Goal: Task Accomplishment & Management: Use online tool/utility

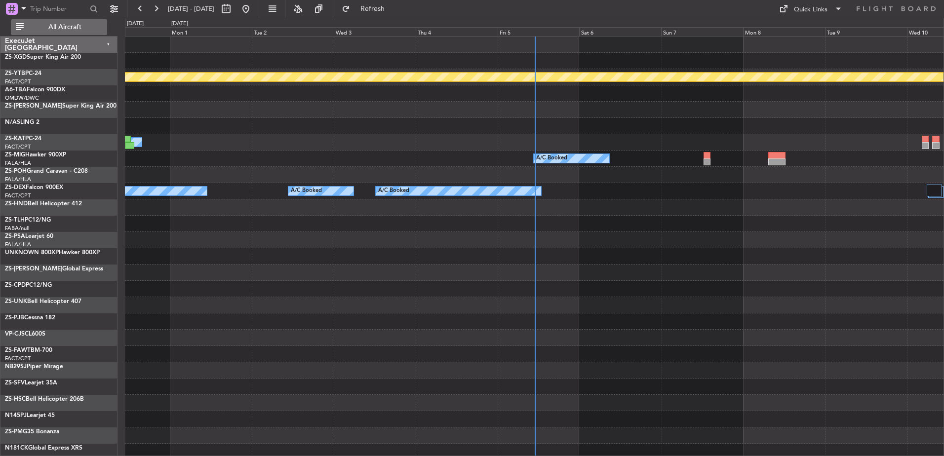
click at [65, 27] on span "All Aircraft" at bounding box center [65, 27] width 78 height 7
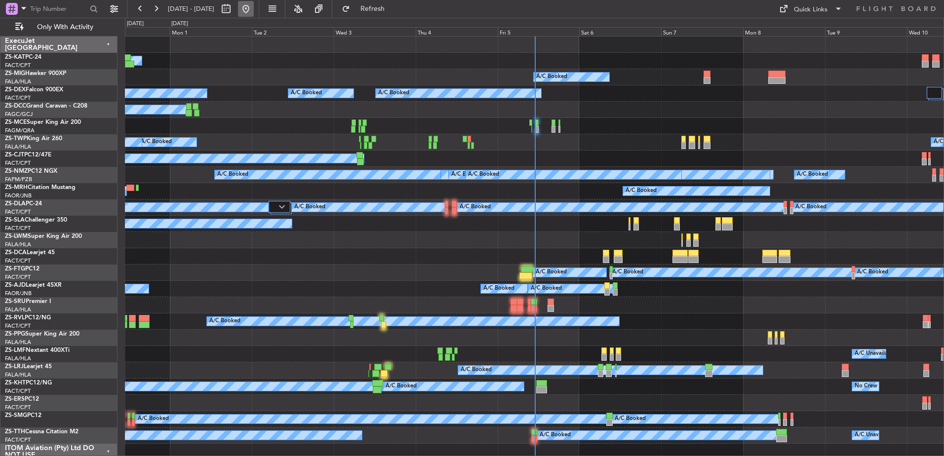
click at [254, 7] on button at bounding box center [246, 9] width 16 height 16
click at [528, 30] on div "Fri 5" at bounding box center [538, 31] width 82 height 9
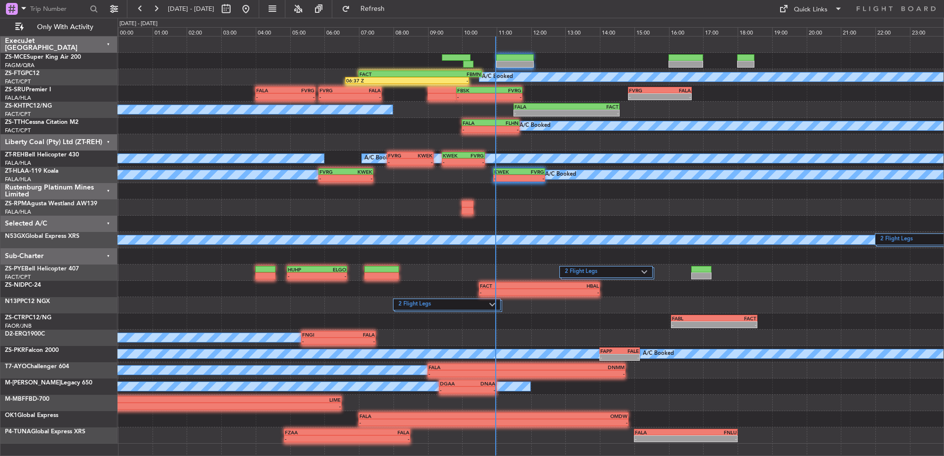
click at [106, 142] on div "Liberty Coal (Pty) Ltd (ZT-REH)" at bounding box center [58, 142] width 117 height 16
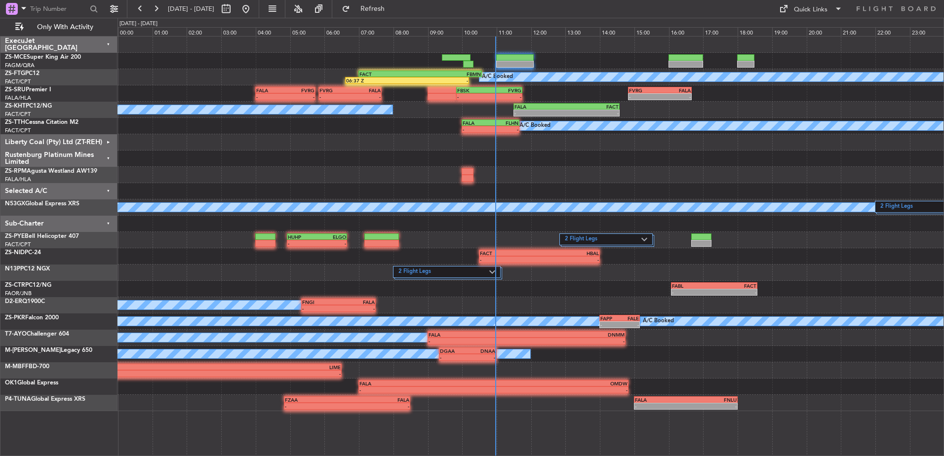
click at [107, 154] on div "Rustenburg Platinum Mines Limited" at bounding box center [58, 159] width 117 height 16
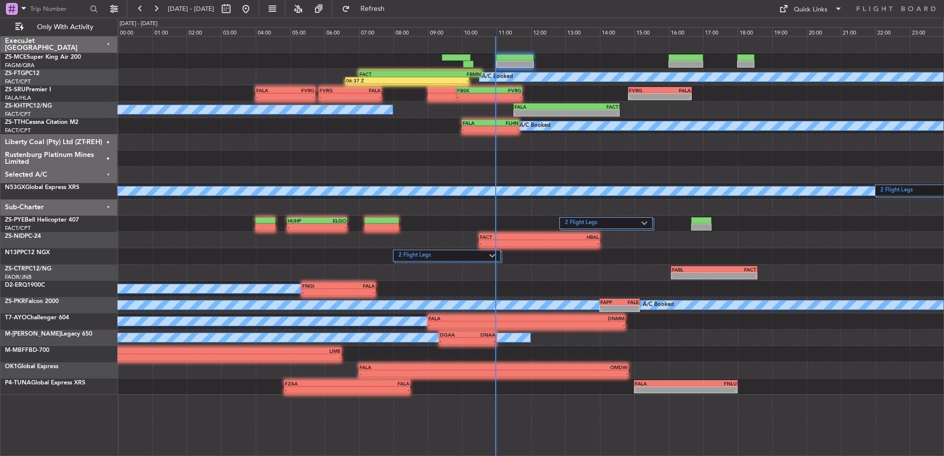
click at [107, 170] on div "Selected A/C" at bounding box center [58, 175] width 117 height 16
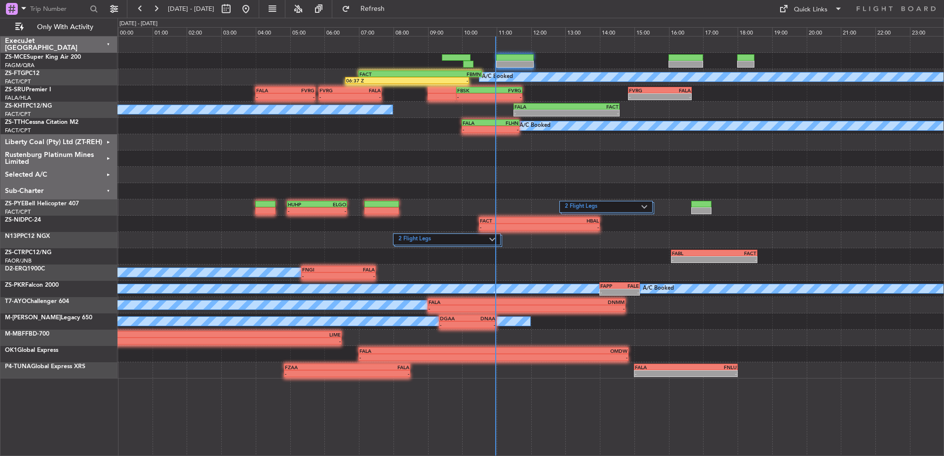
click at [110, 190] on div "Sub-Charter" at bounding box center [58, 191] width 117 height 16
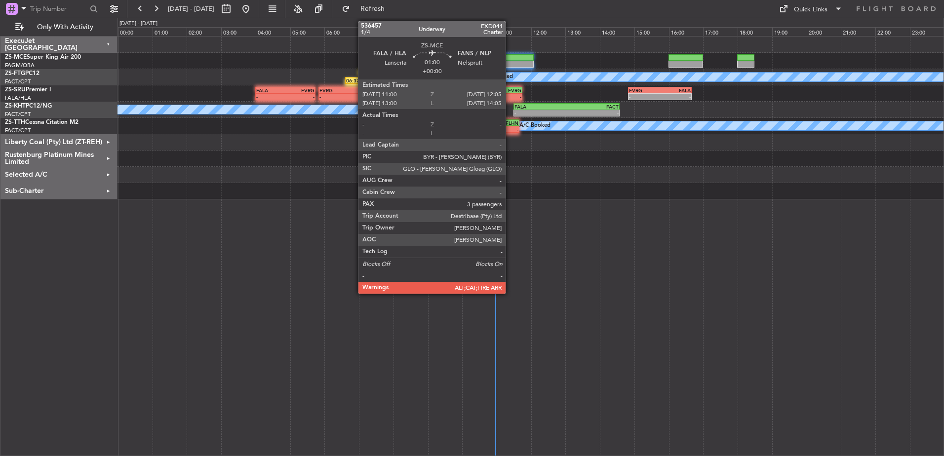
click at [510, 56] on div at bounding box center [515, 57] width 38 height 7
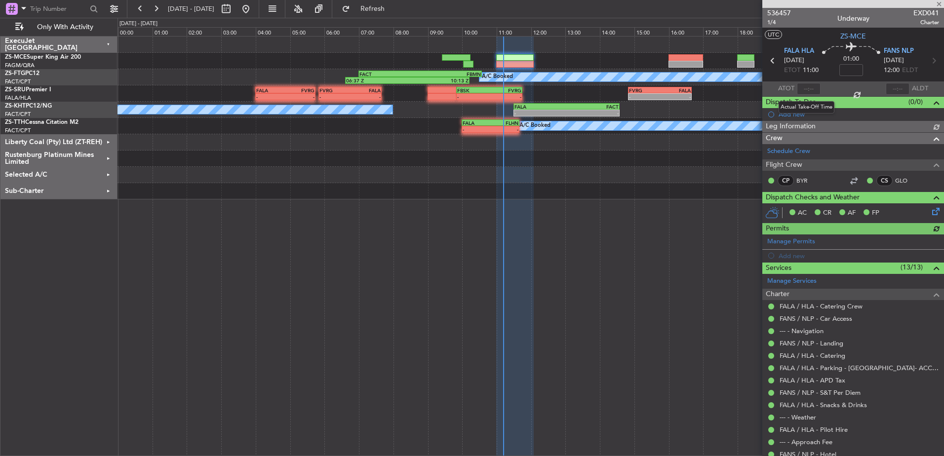
click at [811, 86] on div at bounding box center [809, 89] width 24 height 12
click at [806, 86] on div at bounding box center [809, 89] width 24 height 12
click at [811, 86] on input "text" at bounding box center [809, 89] width 24 height 12
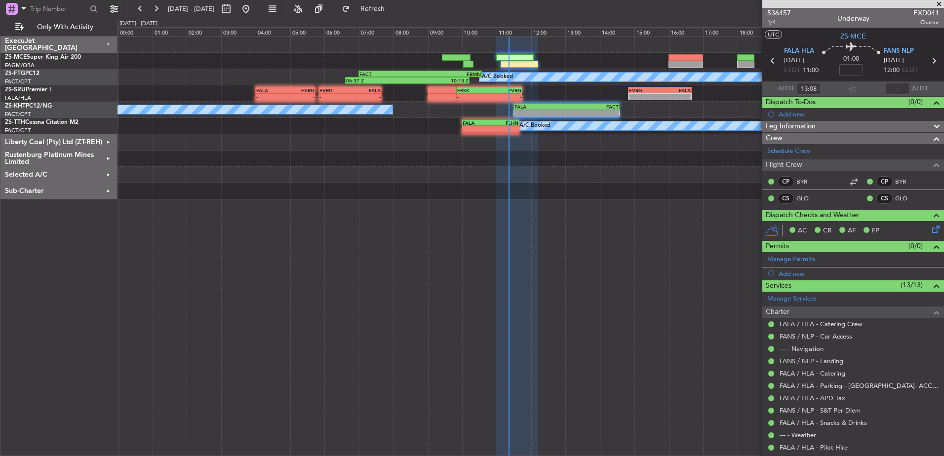
type input "11:08"
click at [939, 1] on span at bounding box center [939, 4] width 10 height 9
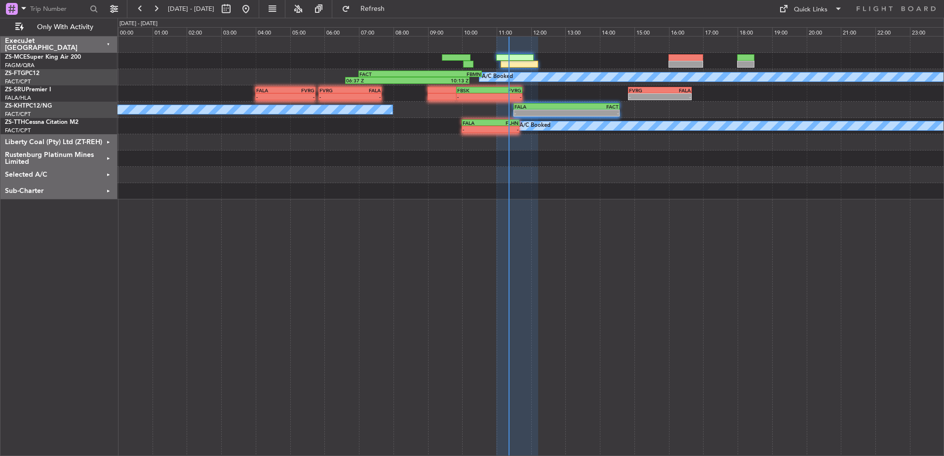
type input "0"
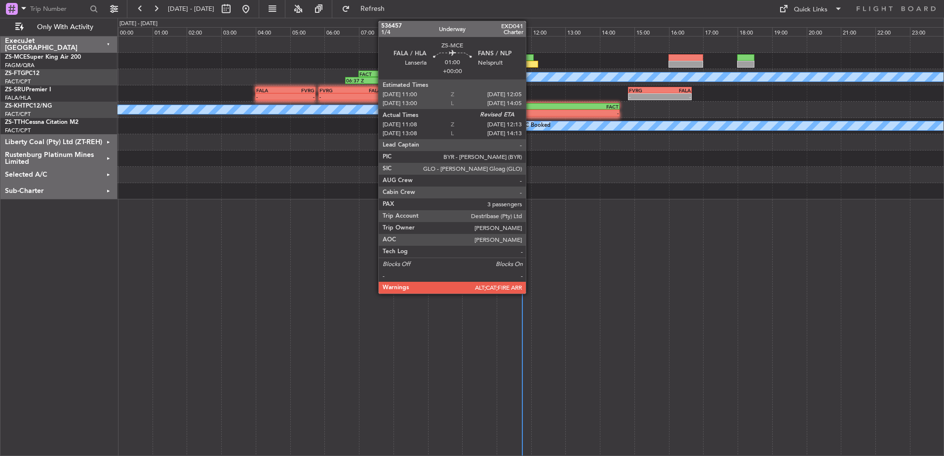
click at [530, 64] on div at bounding box center [519, 64] width 38 height 7
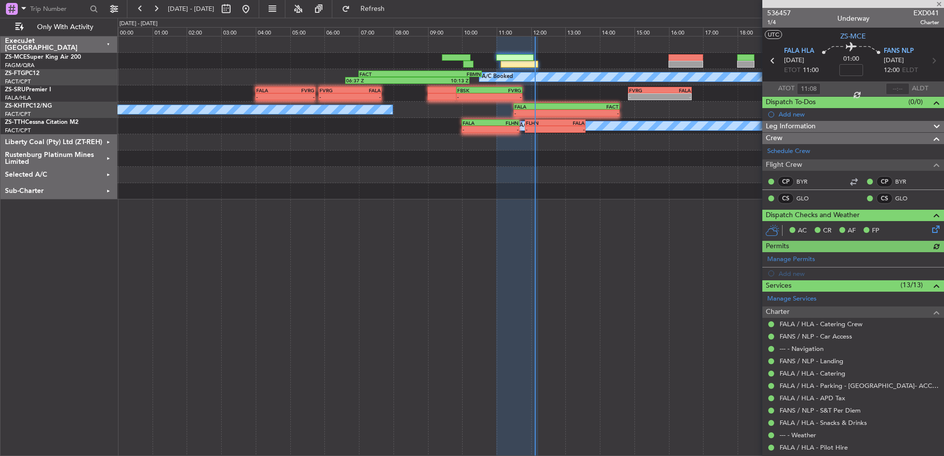
type input "11:51"
click at [939, 2] on span at bounding box center [939, 4] width 10 height 9
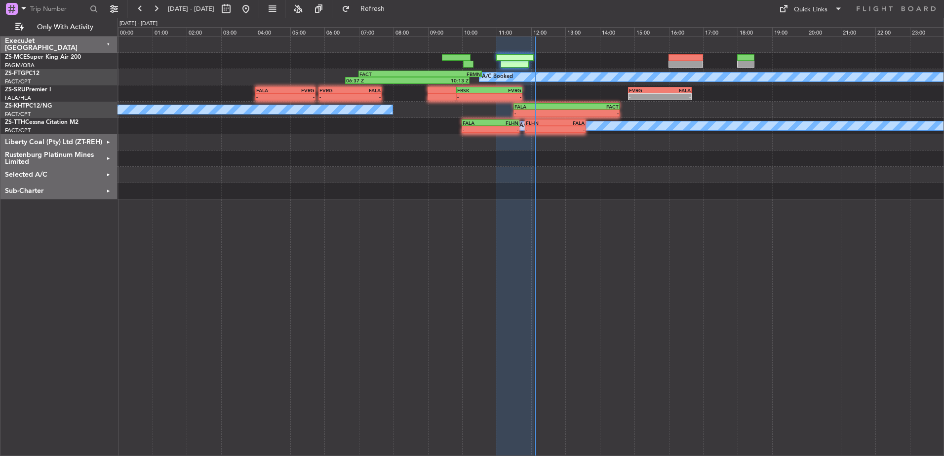
type input "0"
